Goal: Information Seeking & Learning: Get advice/opinions

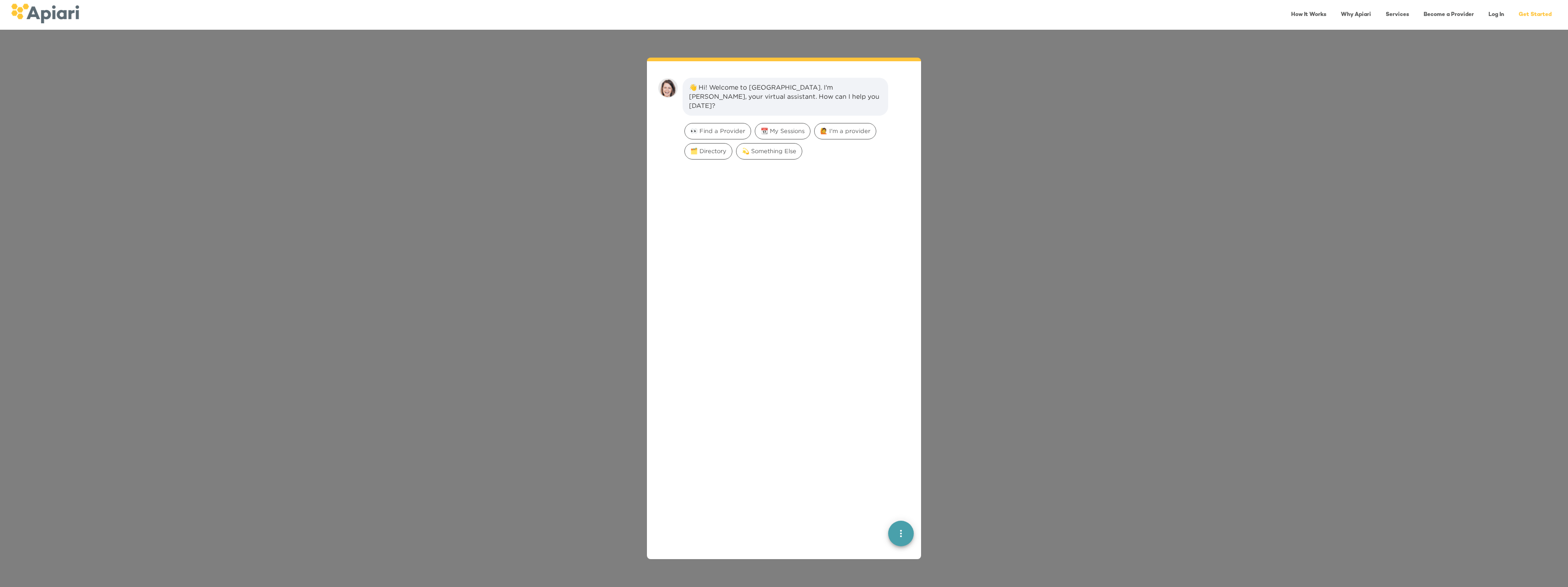
scroll to position [13, 0]
click at [1119, 467] on div "👋 Hi! Welcome to Apiari. I'm Amy, your virtual assistant. How can I help you to…" at bounding box center [784, 308] width 1568 height 557
click at [974, 144] on div "👋 Hi! Welcome to Apiari. I'm Amy, your virtual assistant. How can I help you to…" at bounding box center [784, 308] width 1568 height 557
click at [332, 115] on div "👋 Hi! Welcome to Apiari. I'm Amy, your virtual assistant. How can I help you to…" at bounding box center [784, 308] width 1568 height 557
click at [57, 11] on img at bounding box center [45, 13] width 68 height 19
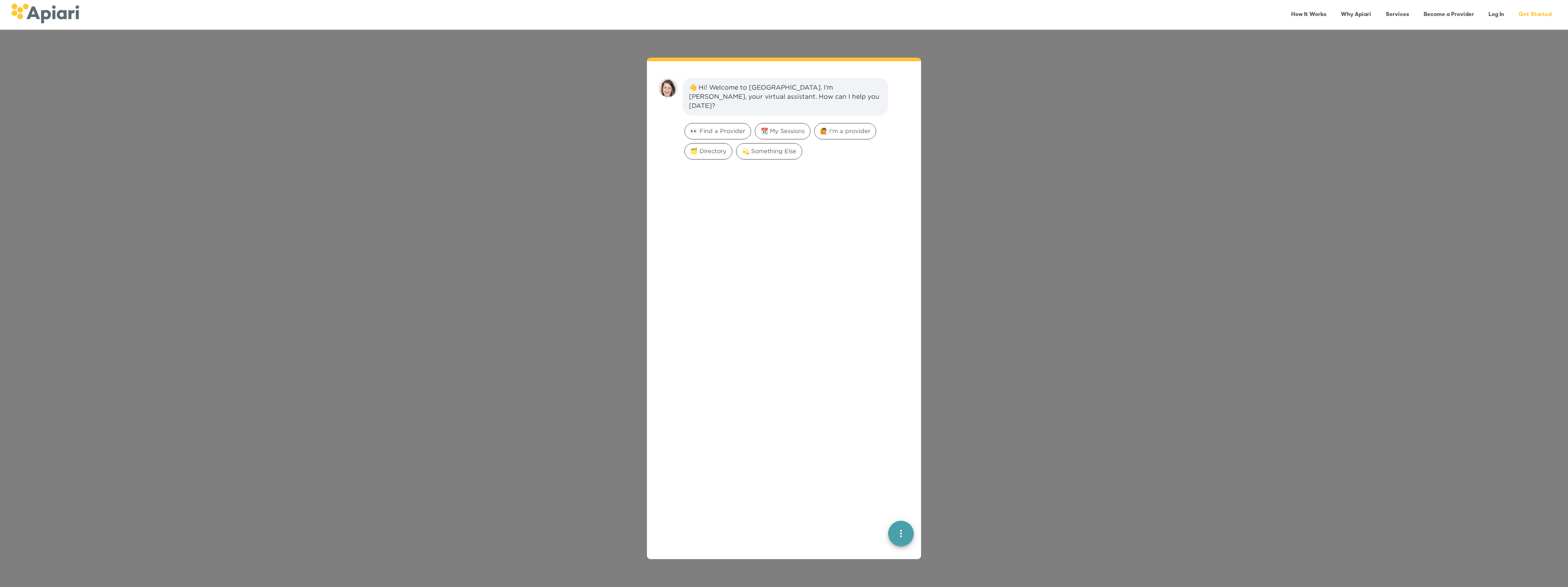
scroll to position [13, 0]
click at [711, 114] on span "👀 Find a Provider" at bounding box center [718, 118] width 66 height 9
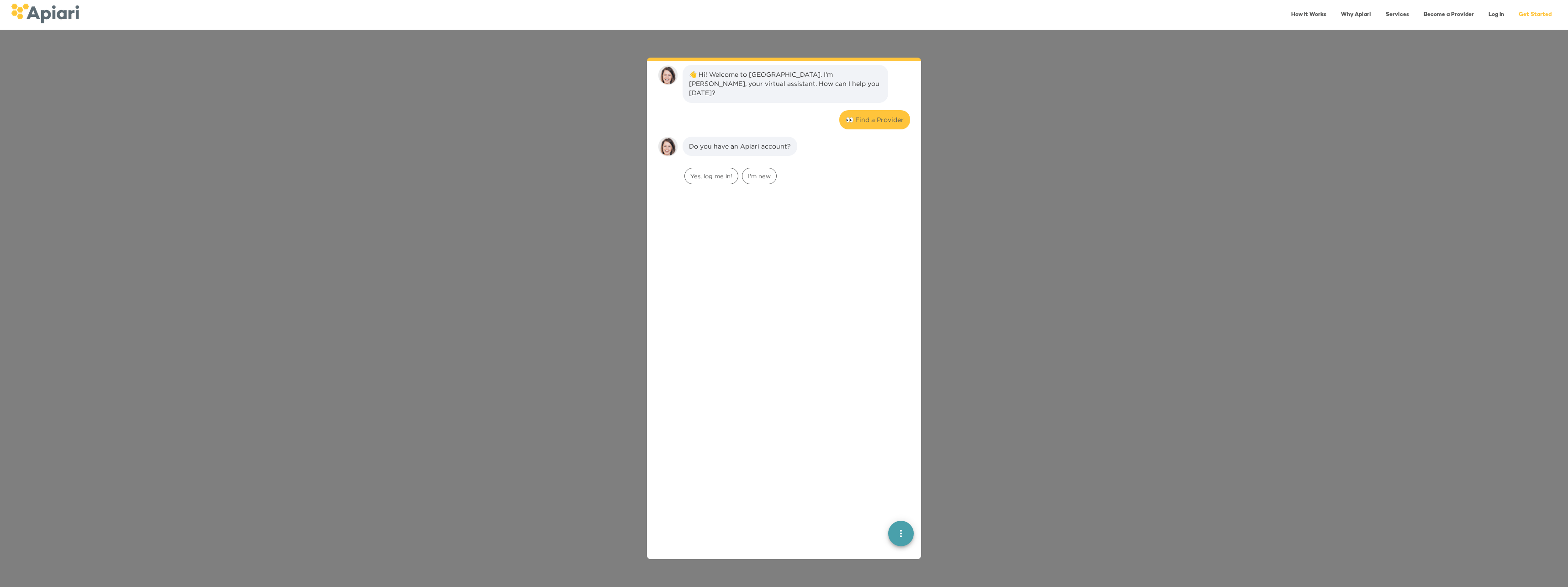
scroll to position [76, 0]
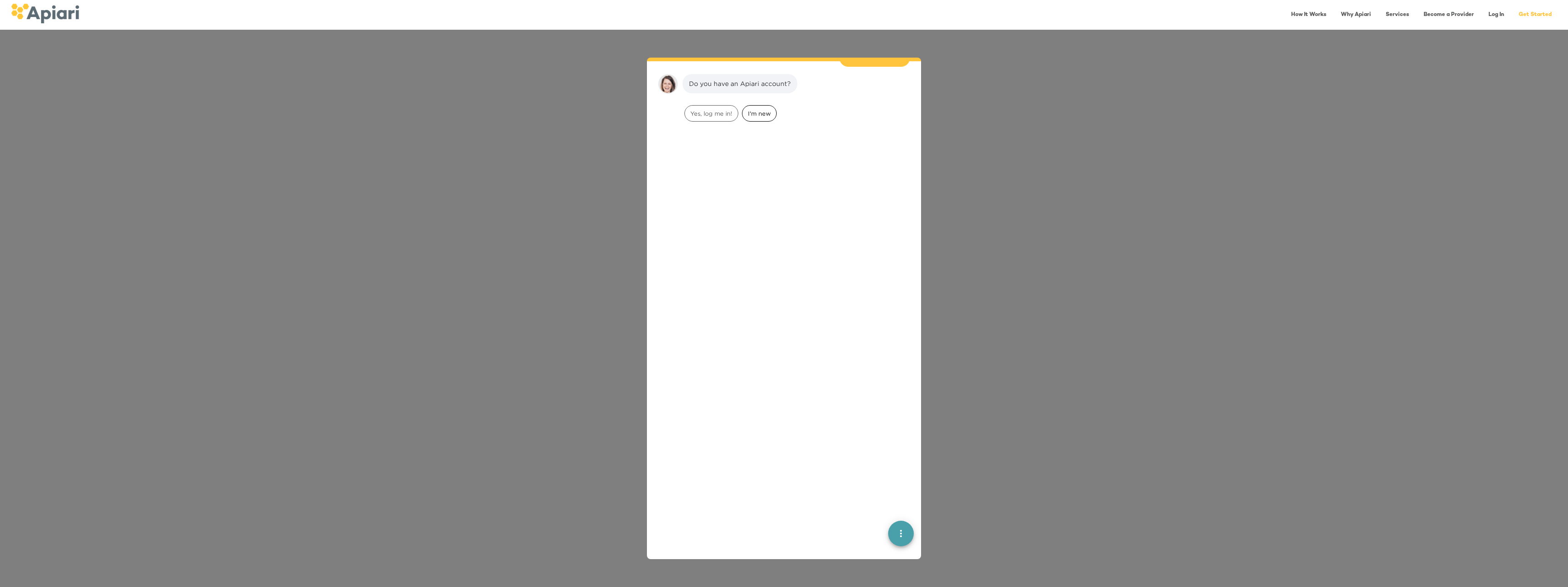
click at [766, 109] on span "I'm new" at bounding box center [760, 113] width 34 height 9
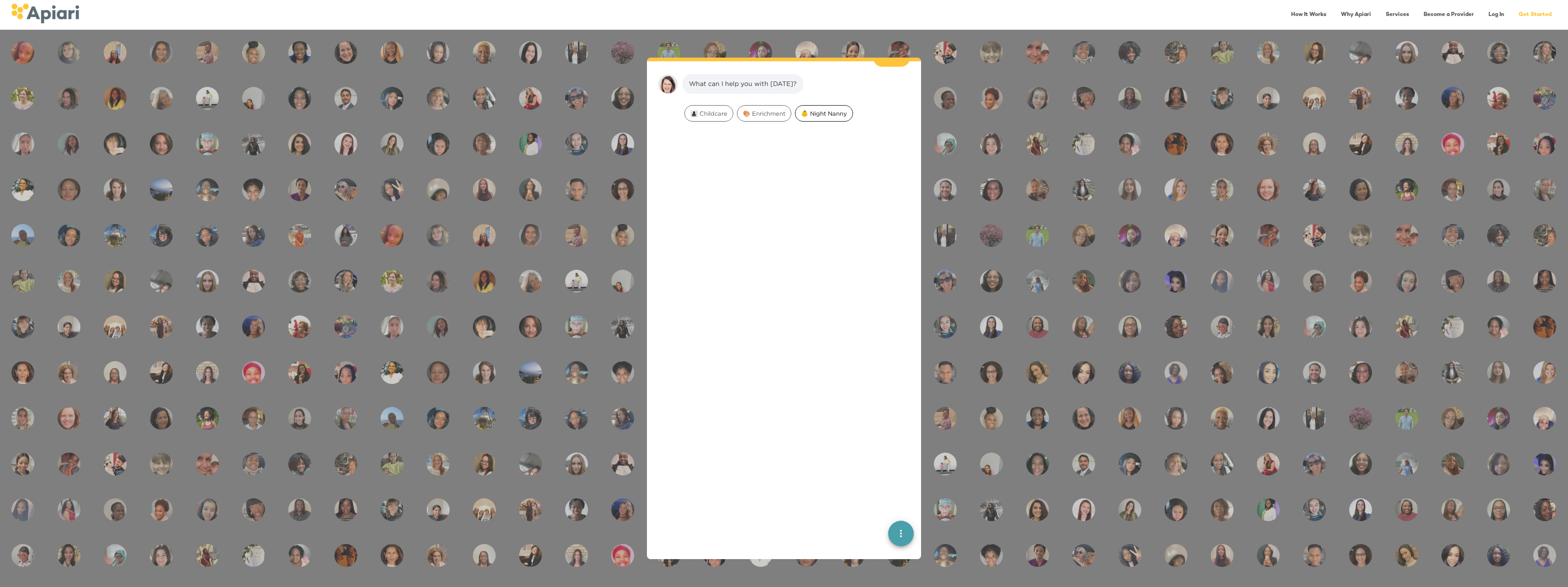
click at [808, 109] on span "👶 Night Nanny" at bounding box center [824, 113] width 57 height 9
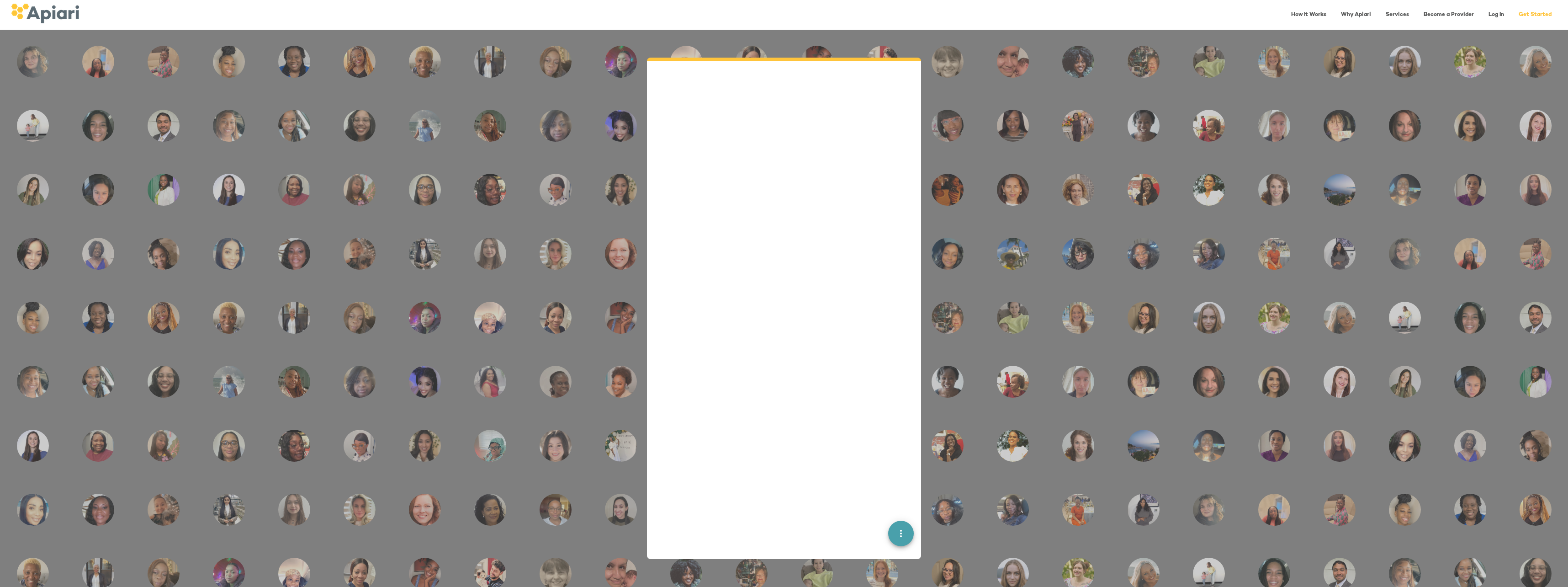
scroll to position [85, 0]
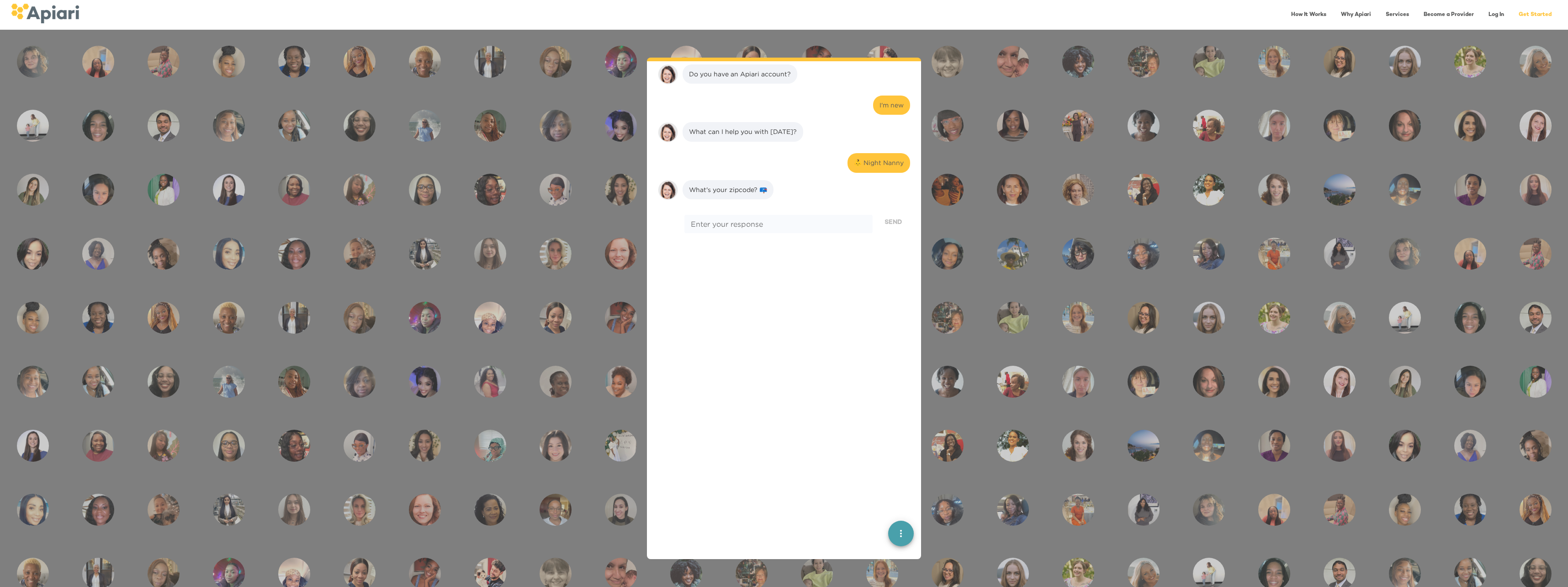
click at [956, 142] on div "👋 Hi! Welcome to [GEOGRAPHIC_DATA]. I'm [PERSON_NAME], your virtual assistant. …" at bounding box center [784, 308] width 1568 height 557
click at [54, 7] on img at bounding box center [45, 13] width 68 height 19
